Goal: Ask a question: Seek information or help from site administrators or community

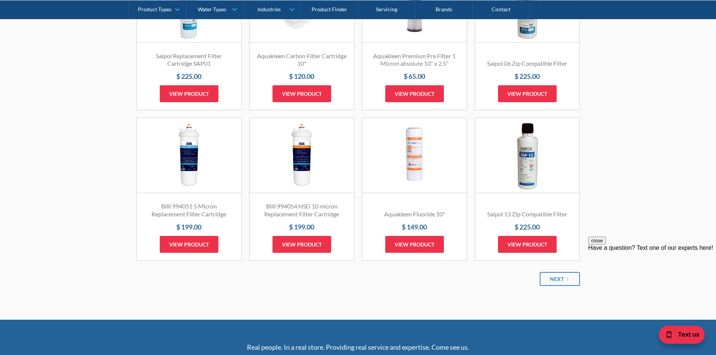
scroll to position [827, 0]
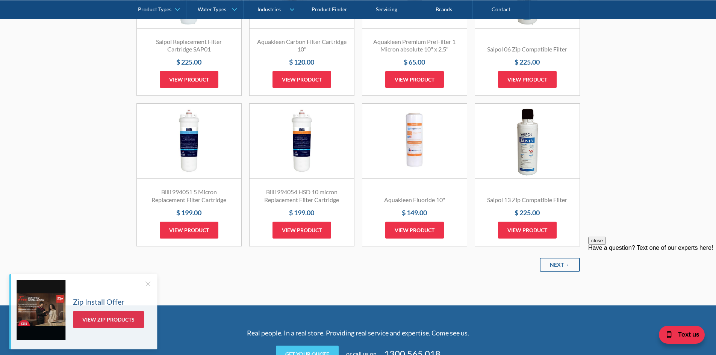
click at [551, 268] on div "Next" at bounding box center [557, 265] width 14 height 8
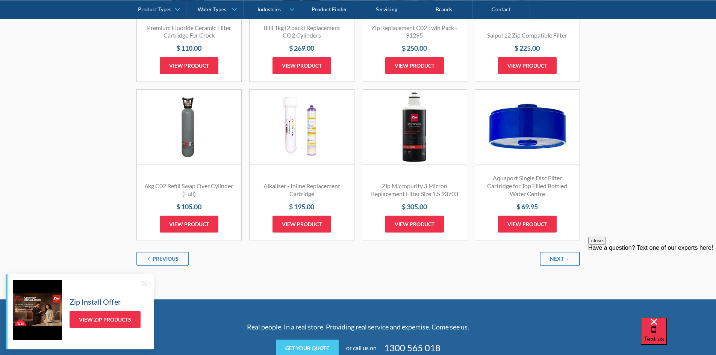
scroll to position [911, 0]
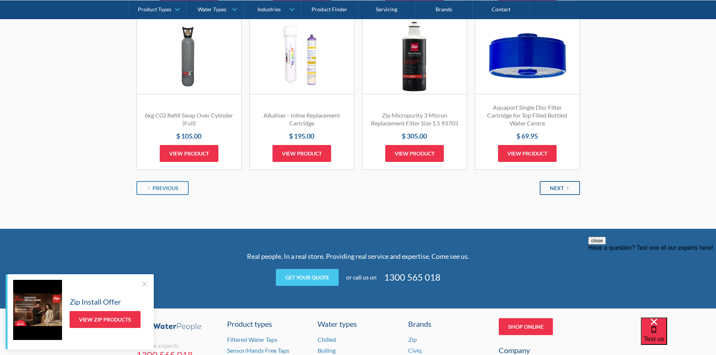
click at [558, 188] on div "Next" at bounding box center [557, 188] width 14 height 8
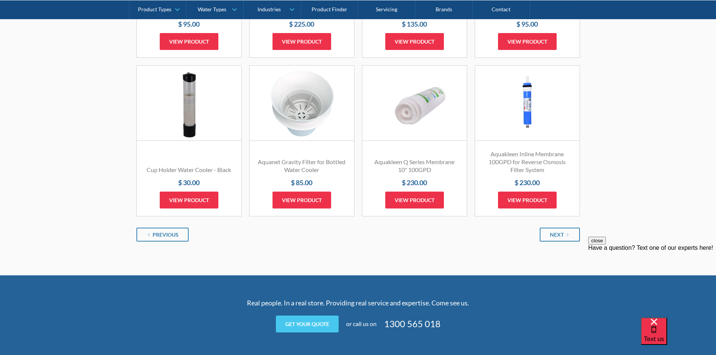
scroll to position [874, 0]
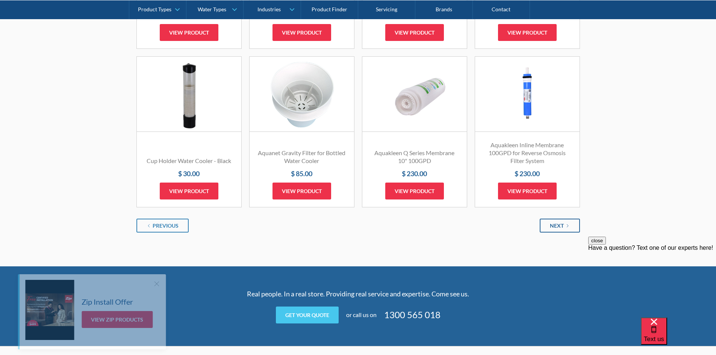
click at [563, 225] on div "Next" at bounding box center [557, 226] width 14 height 8
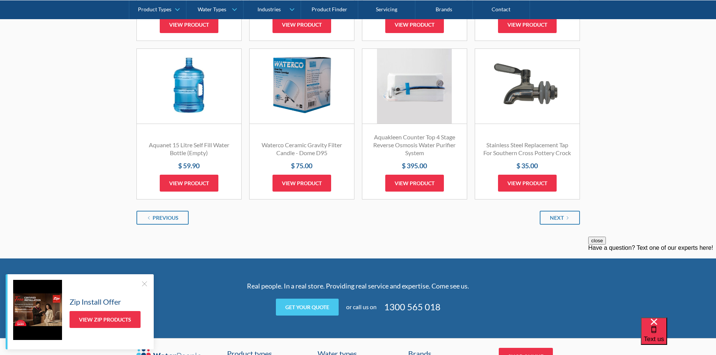
scroll to position [883, 0]
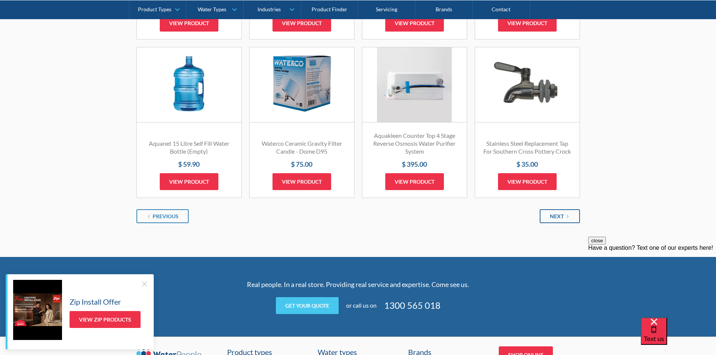
click at [566, 219] on icon "Next Page" at bounding box center [567, 216] width 5 height 5
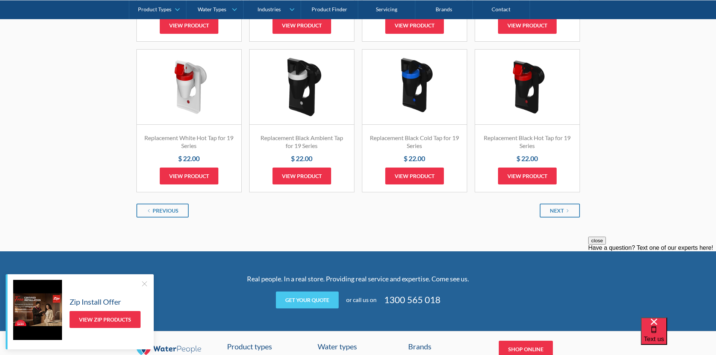
scroll to position [902, 0]
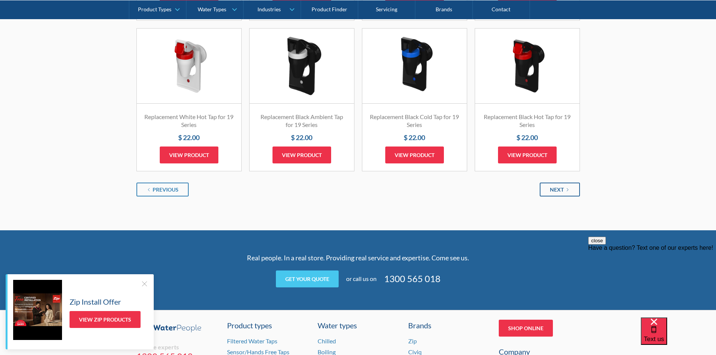
click at [567, 190] on icon "Next Page" at bounding box center [567, 190] width 5 height 5
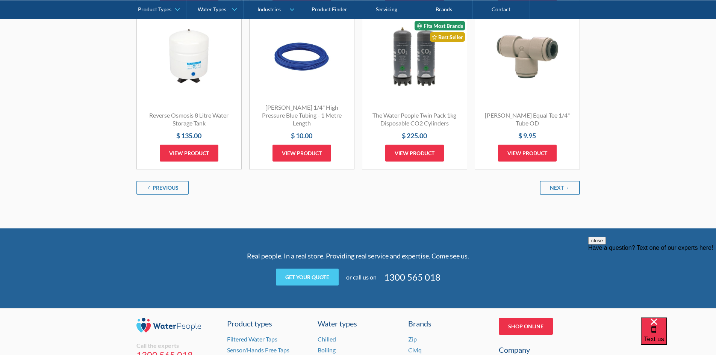
scroll to position [921, 0]
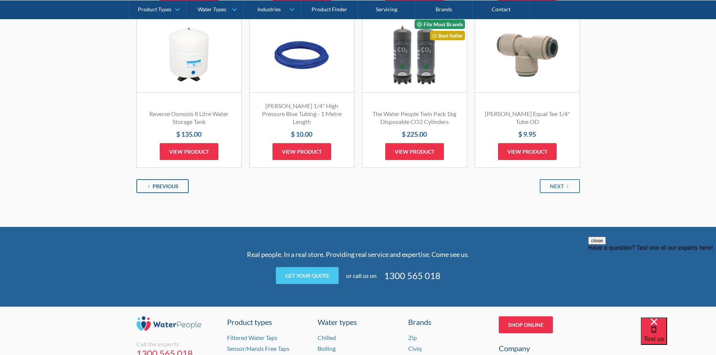
click at [175, 183] on link "Previous" at bounding box center [162, 186] width 52 height 14
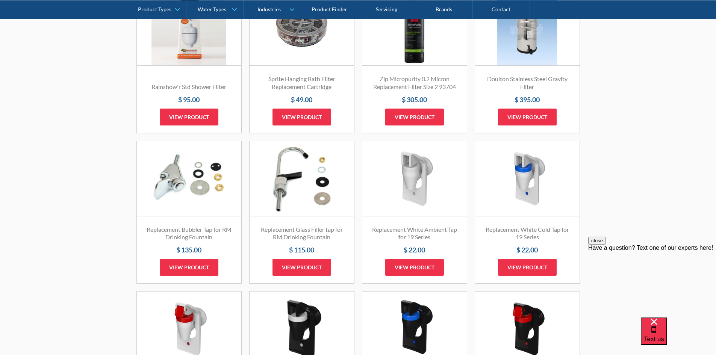
click at [296, 180] on link "Fits Most Brands Best Seller" at bounding box center [302, 178] width 104 height 75
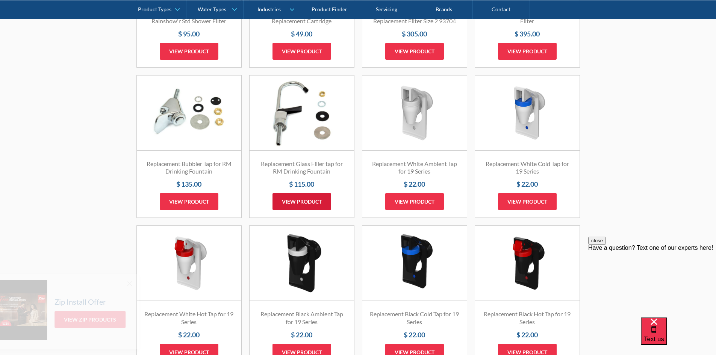
click at [291, 197] on link "View product" at bounding box center [301, 201] width 59 height 17
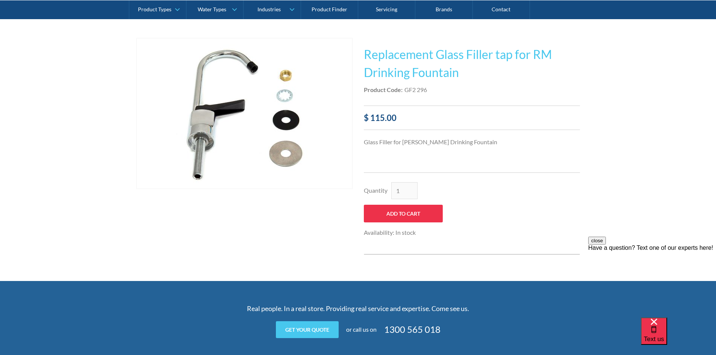
scroll to position [122, 0]
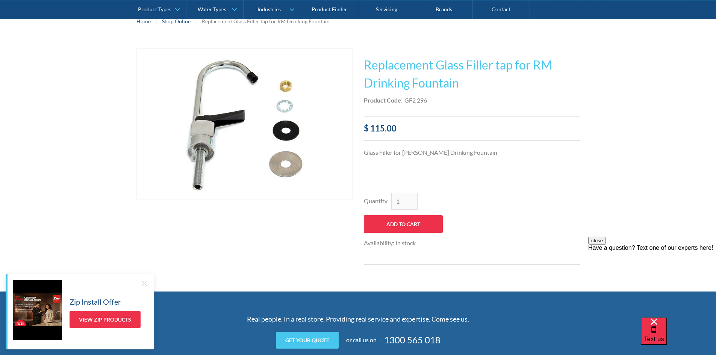
click at [647, 251] on div "Have a question? Text one of our experts here!" at bounding box center [652, 248] width 128 height 7
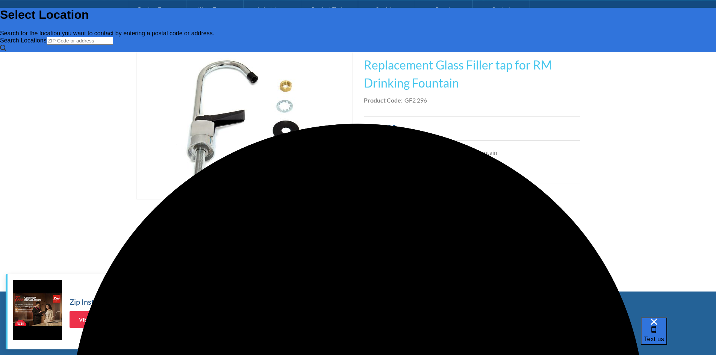
scroll to position [0, 0]
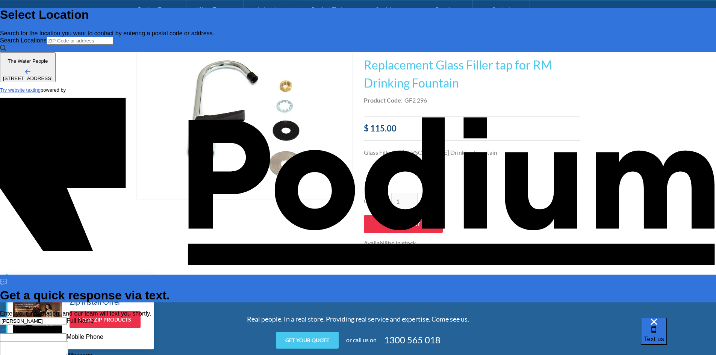
type input "[PERSON_NAME]"
click at [67, 333] on Phone "Mobile Phone" at bounding box center [33, 337] width 67 height 8
type Phone "0405 251 311"
type textarea "x"
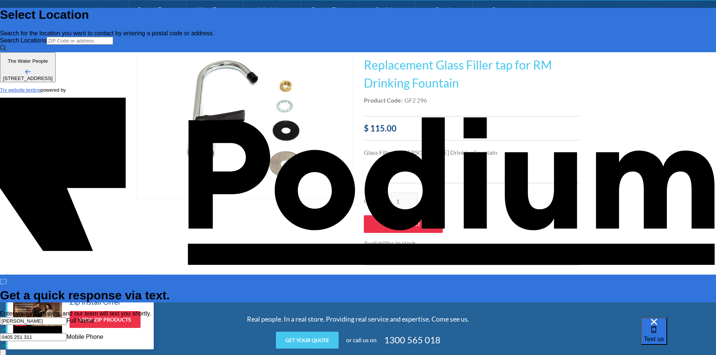
type textarea "H"
type textarea "x"
type textarea "Hi"
type textarea "x"
type textarea "Hi i"
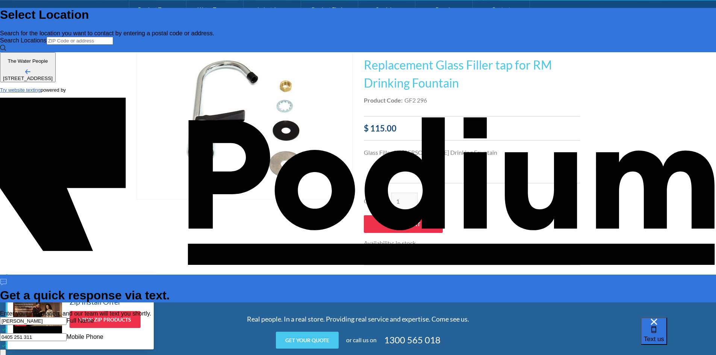
type textarea "x"
type textarea "Hi is"
type textarea "x"
type textarea "Hi is"
type textarea "x"
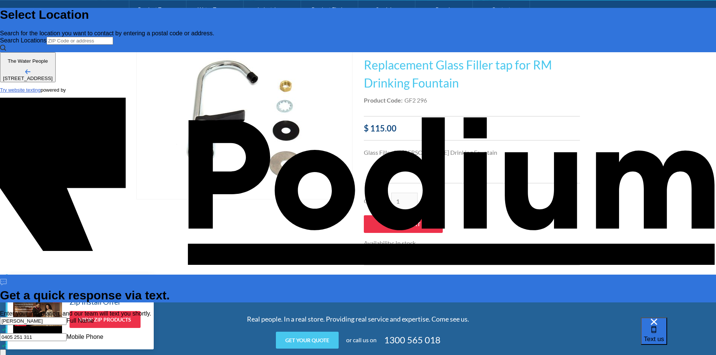
type textarea "Hi is P"
type textarea "x"
type textarea "Hi is Pr"
type textarea "x"
type textarea "Hi is Pro"
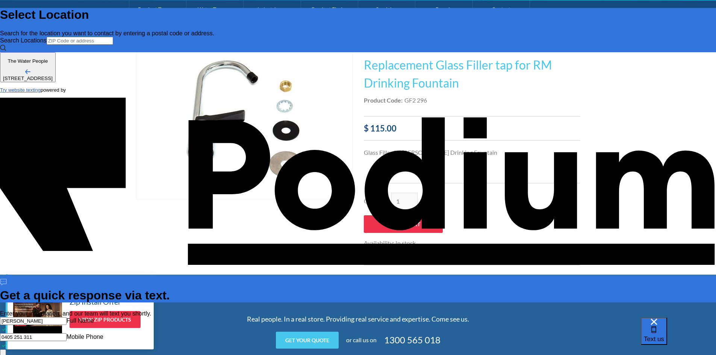
type textarea "x"
type textarea "Hi is Prodi"
type textarea "x"
type textarea "Hi is Prodic"
type textarea "x"
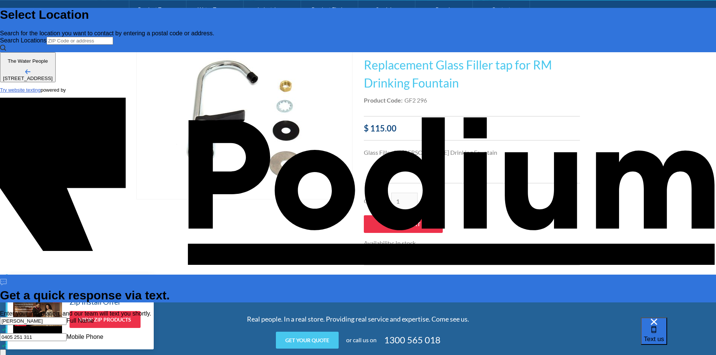
type textarea "Hi is Prodi"
type textarea "x"
type textarea "Hi is Prod"
type textarea "x"
type textarea "Hi is Produc"
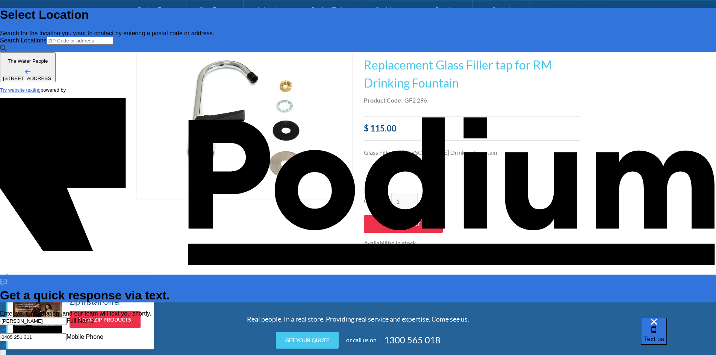
type textarea "x"
type textarea "Hi is Product"
type textarea "x"
type textarea "Hi is Product"
type textarea "x"
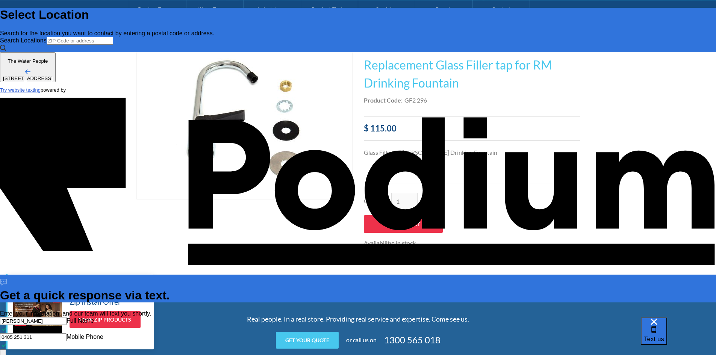
type textarea "Hi is Product CO"
type textarea "Hi is Product COd"
type textarea "x"
type textarea "Hi is Product COd"
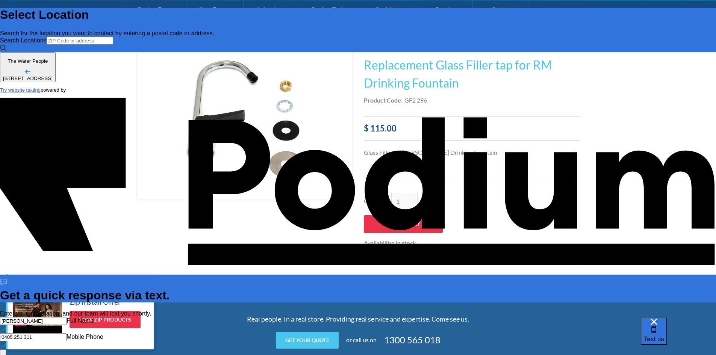
type textarea "x"
type textarea "Hi is Product CO"
type textarea "x"
type textarea "Hi is Product Co"
type textarea "x"
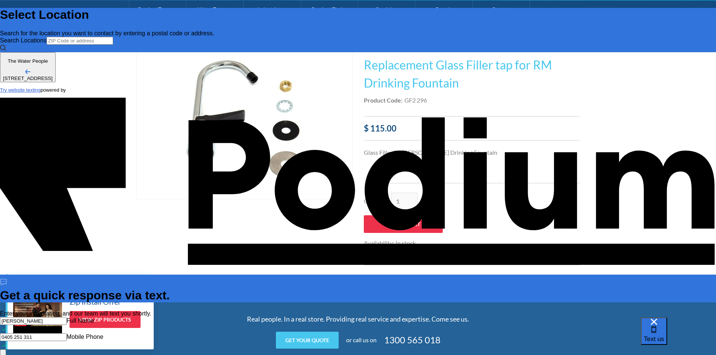
type textarea "Hi is Product Cod"
type textarea "Hi is Product Code"
type textarea "x"
type textarea "Hi is Product Code"
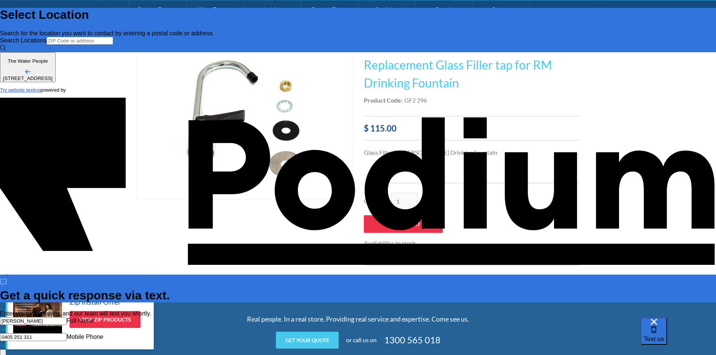
type textarea "x"
type textarea "Hi is Product Code GF"
type textarea "x"
type textarea "Hi is Product Code GF2"
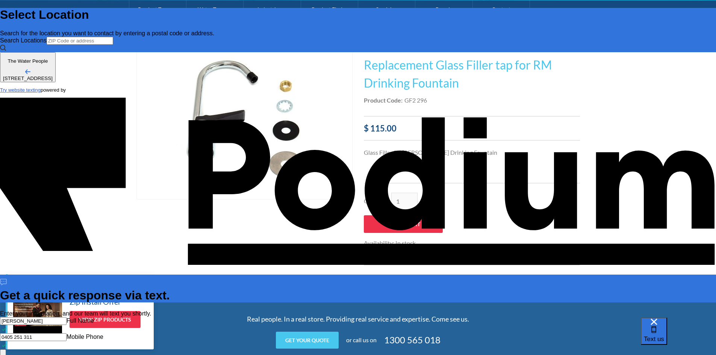
type textarea "x"
type textarea "Hi is Product Code GF2 29"
type textarea "x"
type textarea "Hi is Product Code GF2 296"
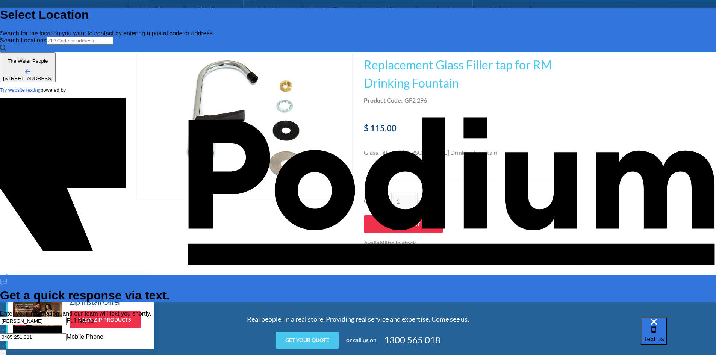
type textarea "x"
type textarea "Hi is Product Code GF2 296"
type textarea "x"
type textarea "Hi is Product Code GF2 296 wh"
type textarea "x"
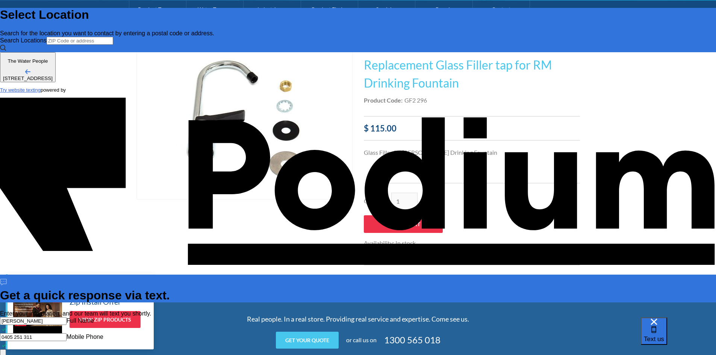
type textarea "Hi is Product Code GF2 296 what"
type textarea "x"
type textarea "Hi is Product Code GF2 296 what"
type textarea "x"
type textarea "Hi is Product Code GF2 296 what yo"
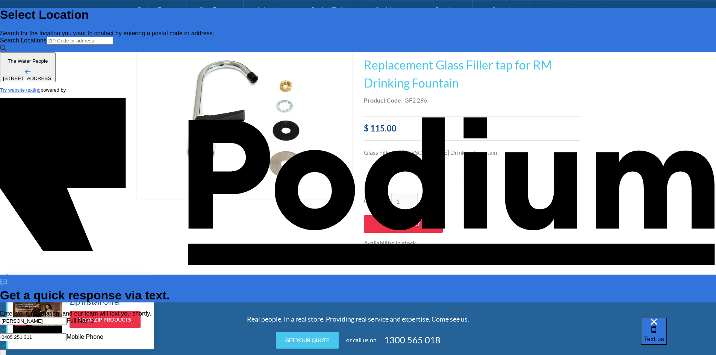
type textarea "x"
type textarea "Hi is Product Code GF2 296 what you"
type textarea "x"
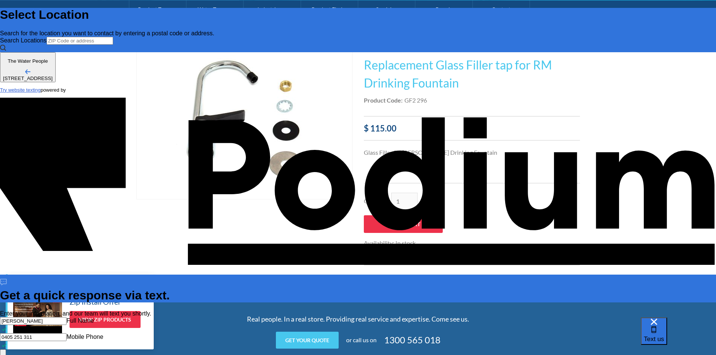
type textarea "Hi is Product Code GF2 296 what you gu"
type textarea "x"
type textarea "Hi is Product Code GF2 296 what you guy"
type textarea "x"
type textarea "Hi is Product Code GF2 296 what you guys"
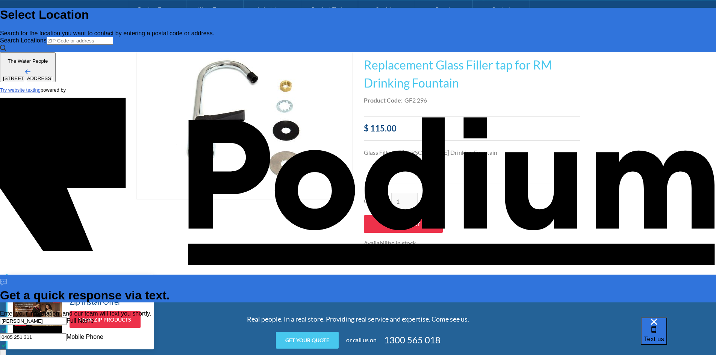
type textarea "x"
type textarea "Hi is Product Code GF2 296 what you guys r"
type textarea "Hi is Product Code GF2 296 what you guys re"
type textarea "x"
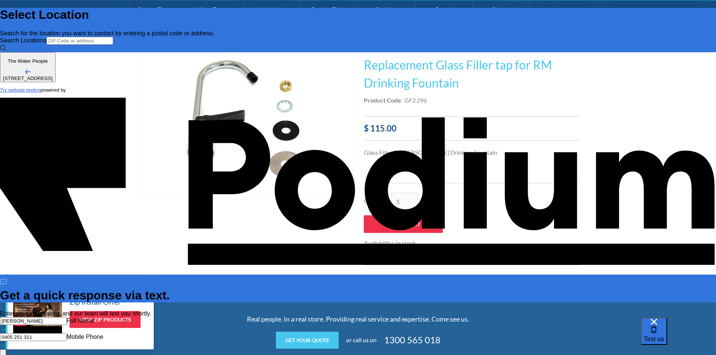
type textarea "Hi is Product Code GF2 296 what you guys refe"
type textarea "x"
type textarea "Hi is Product Code GF2 296 what you guys refer"
type textarea "x"
type textarea "Hi is Product Code GF2 296 what you guys refer to"
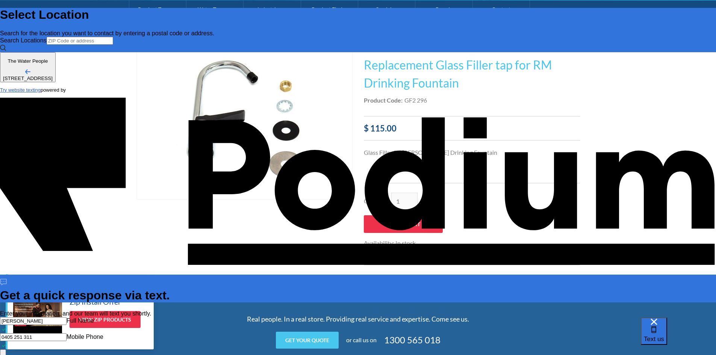
type textarea "x"
type textarea "Hi is Product Code GF2 296 what you guys refer to a"
type textarea "x"
type textarea "Hi is Product Code GF2 296 what you guys refer to as"
type textarea "x"
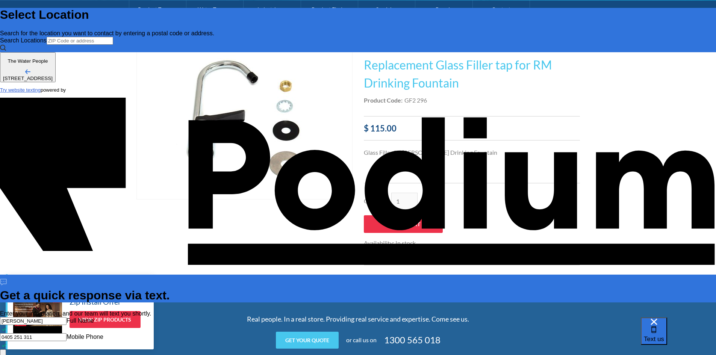
type textarea "Hi is Product Code GF2 296 what you guys refer to as th"
type textarea "x"
type textarea "Hi is Product Code GF2 296 what you guys refer to as the"
type textarea "x"
type textarea "Hi is Product Code GF2 296 what you guys refer to as the "h"
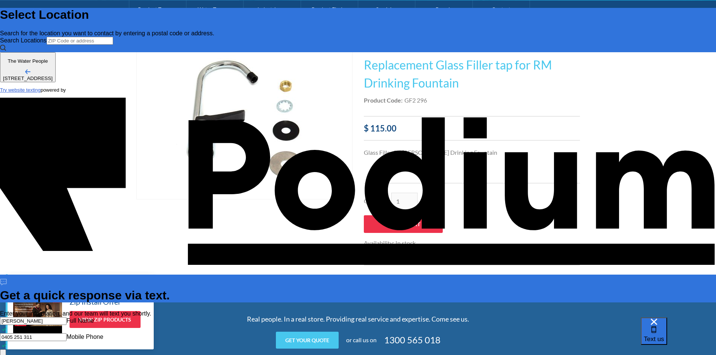
type textarea "x"
type textarea "Hi is Product Code GF2 296 what you guys refer to as the "hea"
type textarea "x"
type textarea "Hi is Product Code GF2 296 what you guys refer to as the "heavy"
type textarea "x"
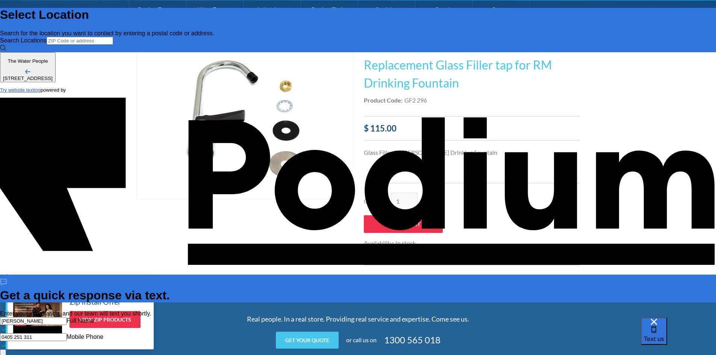
type textarea "Hi is Product Code GF2 296 what you guys refer to as the "heavy d"
type textarea "x"
type textarea "Hi is Product Code GF2 296 what you guys refer to as the "heavy dut"
type textarea "x"
type textarea "Hi is Product Code GF2 296 what you guys refer to as the "heavy duty"
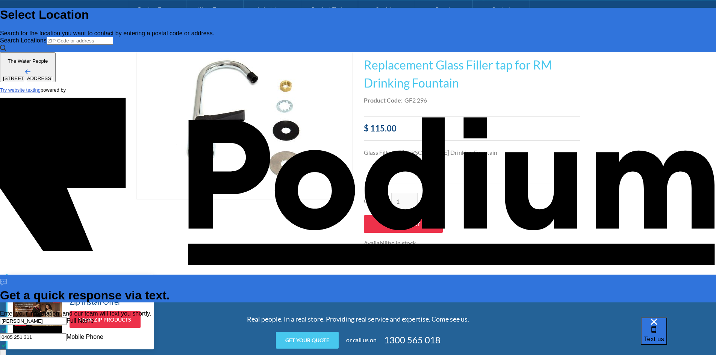
type textarea "x"
type textarea "Hi is Product Code GF2 296 what you guys refer to as the "heavy duty opt"
type textarea "x"
type textarea "Hi is Product Code GF2 296 what you guys refer to as the "heavy duty optio"
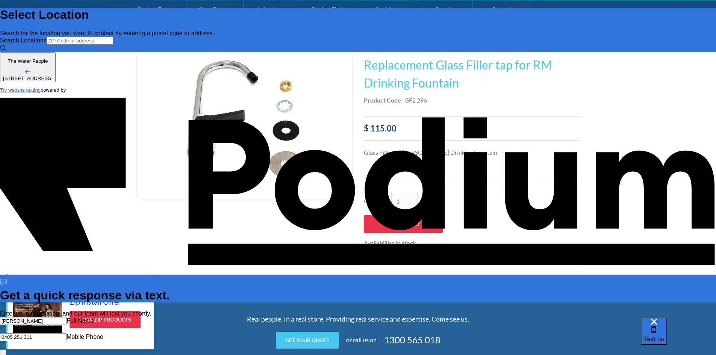
type textarea "x"
type textarea "Hi is Product Code GF2 296 what you guys refer to as the "heavy duty option"
type textarea "x"
type textarea "Hi is Product Code GF2 296 what you guys refer to as the "heavy duty option""
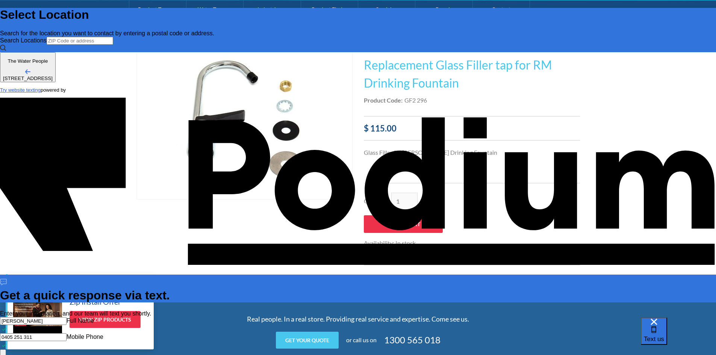
type textarea "x"
type textarea "Hi is Product Code GF2 296 what you guys refer to as the "heavy duty option" f"
type textarea "x"
type textarea "Hi is Product Code GF2 296 what you guys refer to as the "heavy duty option" for"
type textarea "x"
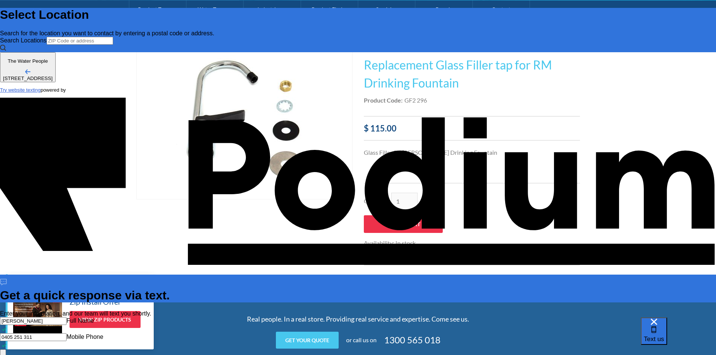
type textarea "Hi is Product Code GF2 296 what you guys refer to as the "heavy duty option" fo…"
type textarea "x"
type textarea "Hi is Product Code GF2 296 what you guys refer to as the "heavy duty option" fo…"
type textarea "x"
type textarea "Hi is Product Code GF2 296 what you guys refer to as the "heavy duty option" fo…"
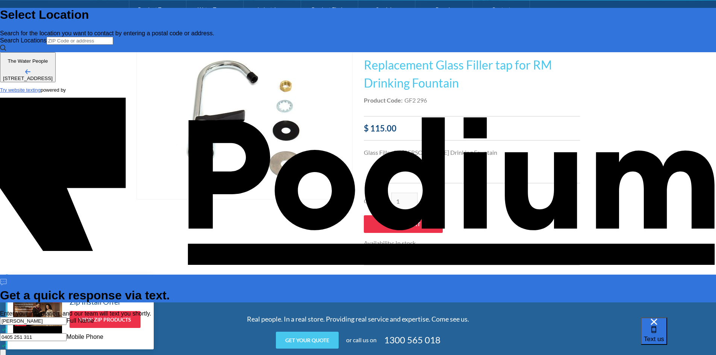
type textarea "x"
type textarea "Hi is Product Code GF2 296 what you guys refer to as the "heavy duty option" fo…"
type textarea "x"
type textarea "Hi is Product Code GF2 296 what you guys refer to as the "heavy duty option" fo…"
type textarea "x"
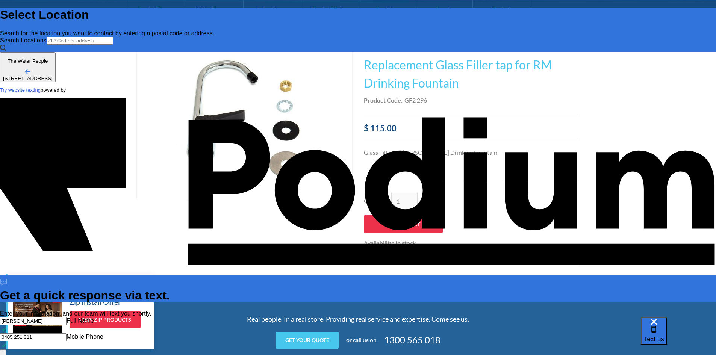
type textarea "Hi is Product Code GF2 296 what you guys refer to as the "heavy duty option" fo…"
type textarea "x"
type textarea "Hi is Product Code GF2 296 what you guys refer to as the "heavy duty option" fo…"
type textarea "x"
type textarea "Hi is Product Code GF2 296 what you guys refer to as the "heavy duty option" fo…"
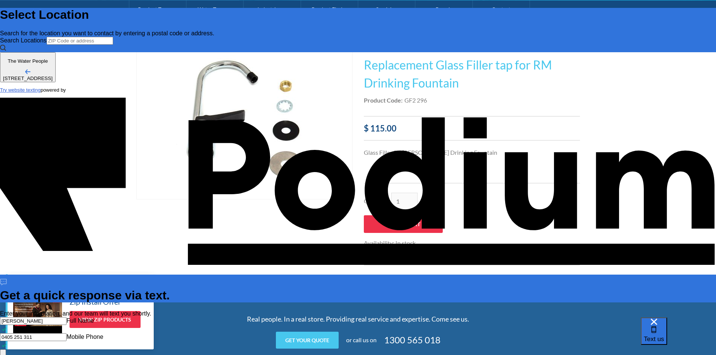
type textarea "Hi is Product Code GF2 296 what you guys refer to as the "heavy duty option" fo…"
type textarea "x"
type textarea "Hi is Product Code GF2 296 what you guys refer to as the "heavy duty option" fo…"
type textarea "x"
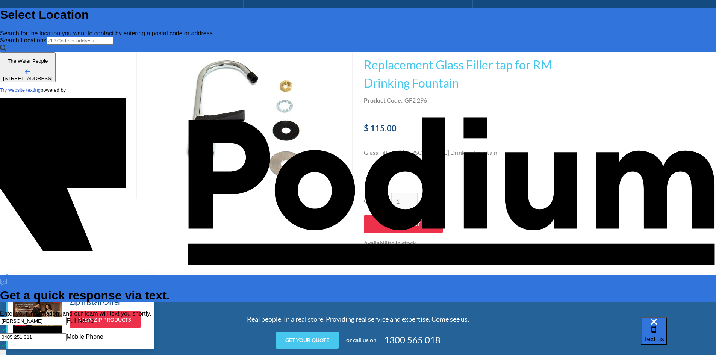
type textarea "Hi is Product Code GF2 296 what you guys refer to as the "heavy duty option" fo…"
type textarea "x"
type textarea "Hi is Product Code GF2 296 what you guys refer to as the "heavy duty option" fo…"
type textarea "x"
type textarea "Hi is Product Code GF2 296 what you guys refer to as the "heavy duty option" fo…"
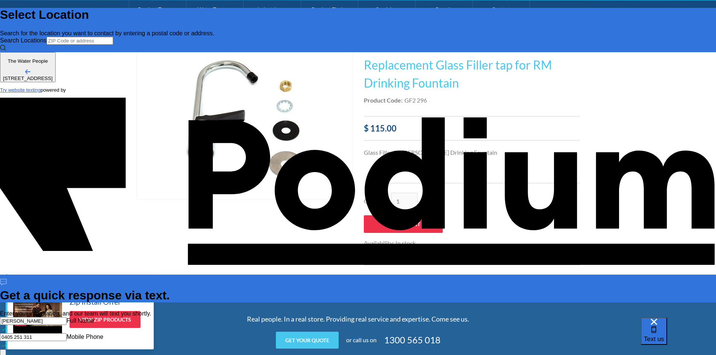
type textarea "x"
type textarea "Hi is Product Code GF2 296 what you guys refer to as the "heavy duty option" fo…"
type textarea "x"
type textarea "Hi is Product Code GF2 296 what you guys refer to as the "heavy duty option" fo…"
